Goal: Task Accomplishment & Management: Use online tool/utility

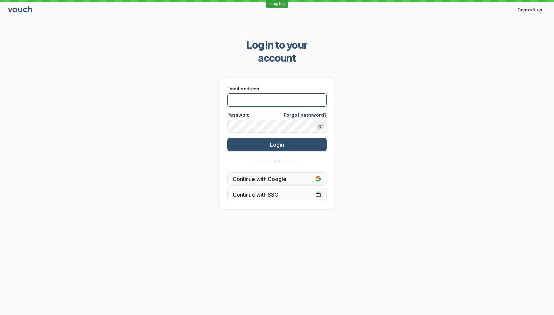
click at [265, 93] on input "Email address" at bounding box center [277, 99] width 100 height 13
type input "[EMAIL_ADDRESS][DOMAIN_NAME]"
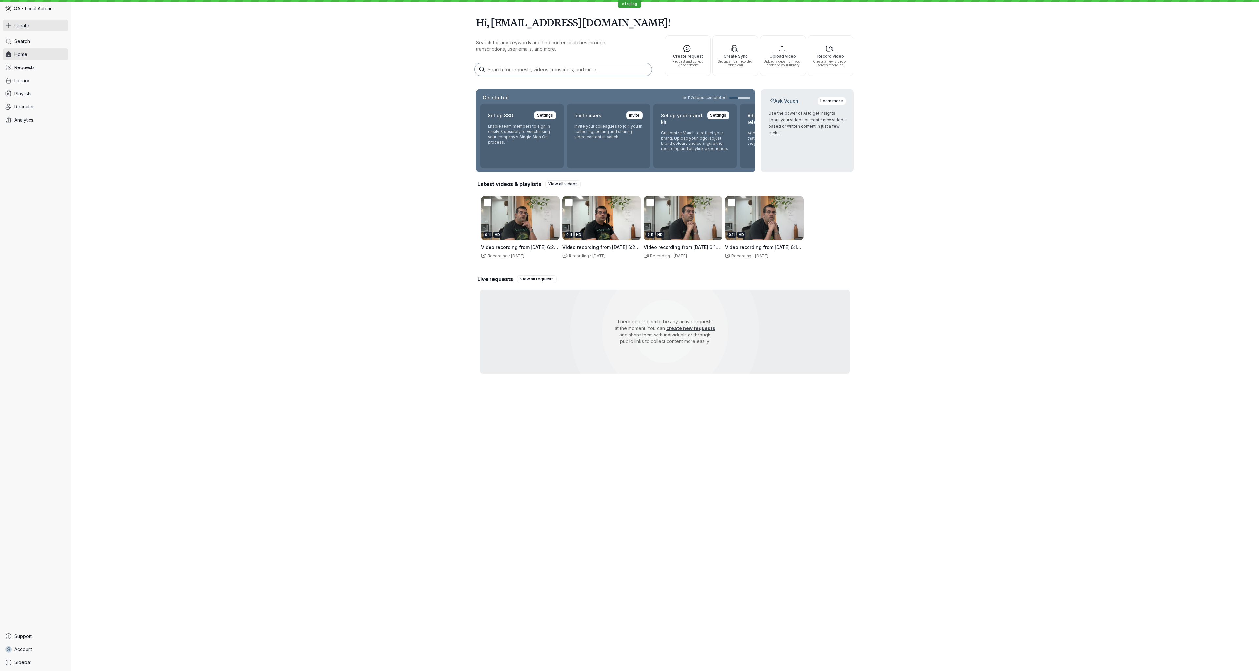
click at [29, 25] on span "Create" at bounding box center [21, 25] width 15 height 7
